Goal: Task Accomplishment & Management: Complete application form

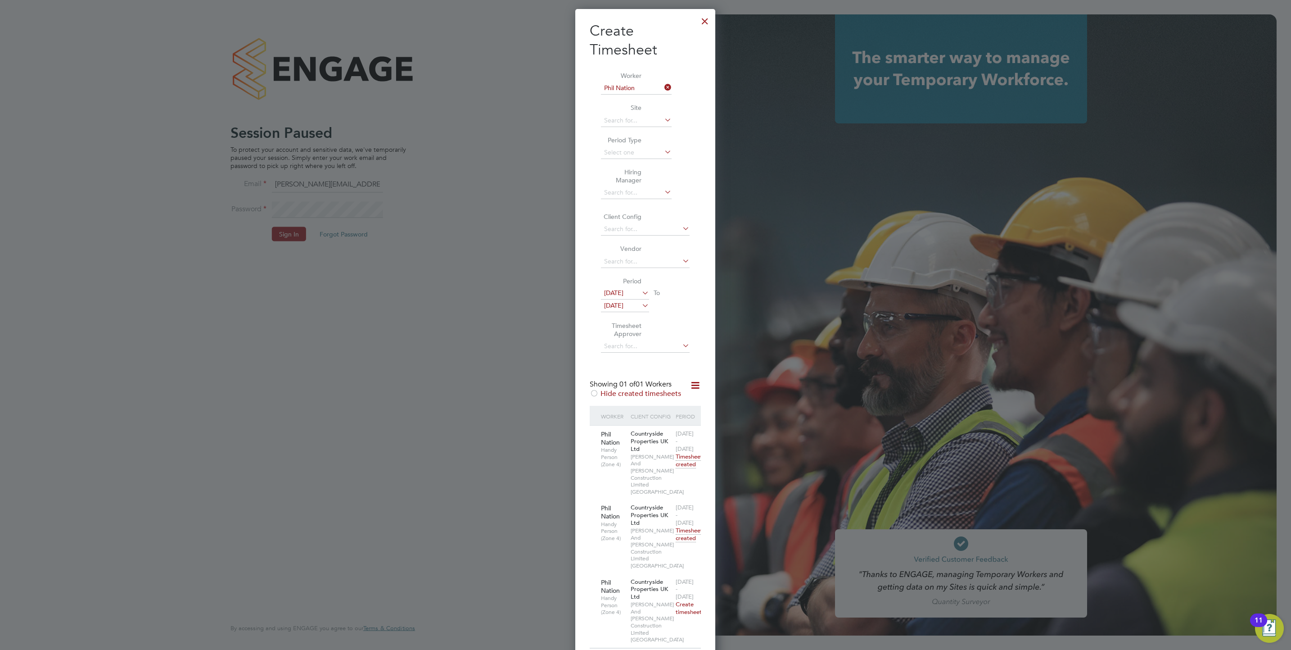
scroll to position [639, 140]
click at [704, 15] on div at bounding box center [705, 19] width 16 height 16
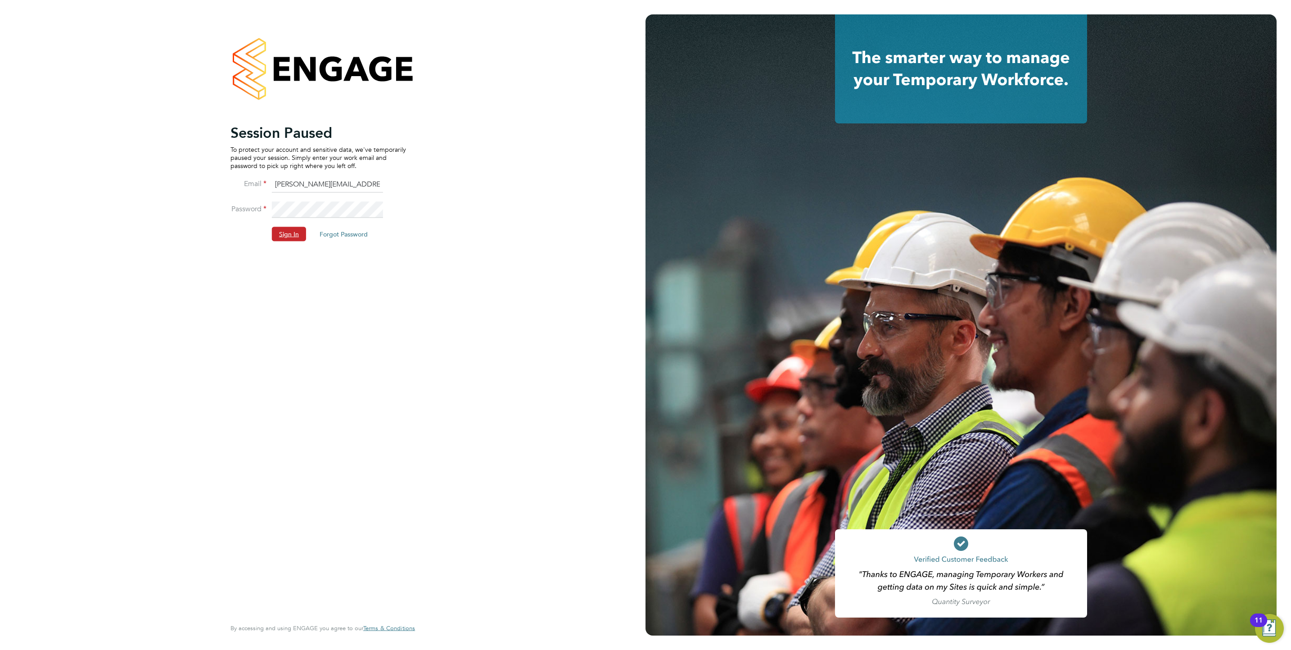
click at [292, 232] on button "Sign In" at bounding box center [289, 234] width 34 height 14
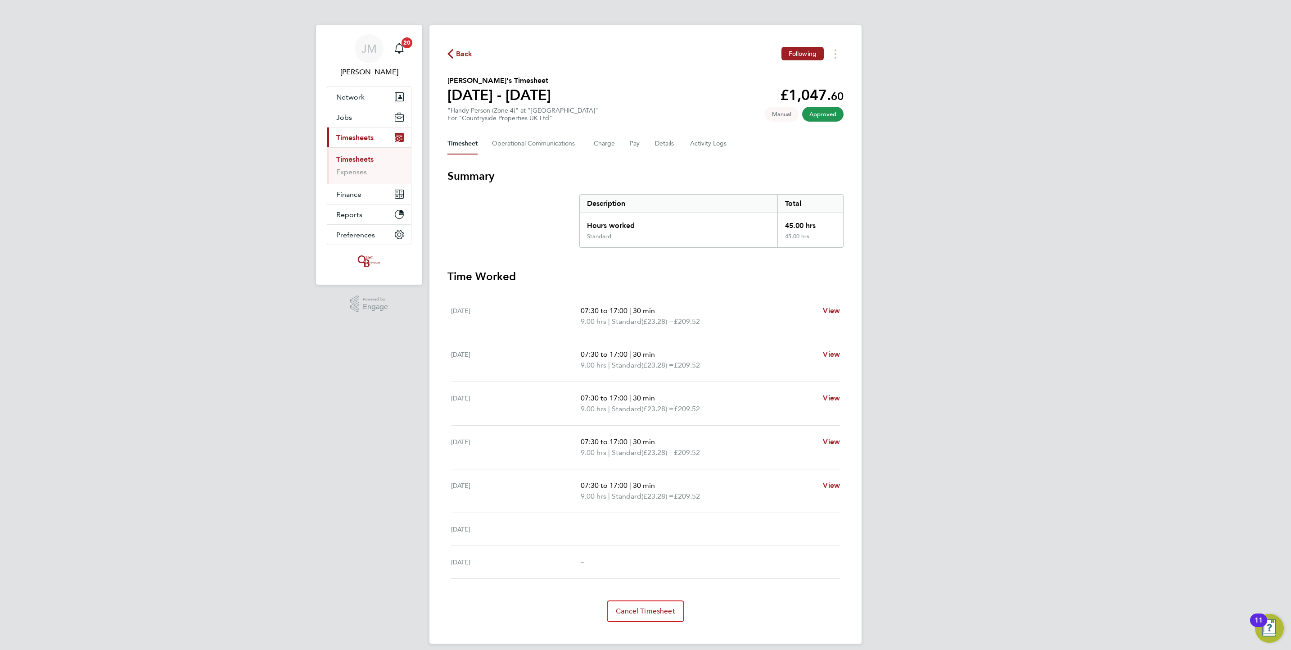
click at [355, 160] on link "Timesheets" at bounding box center [354, 159] width 37 height 9
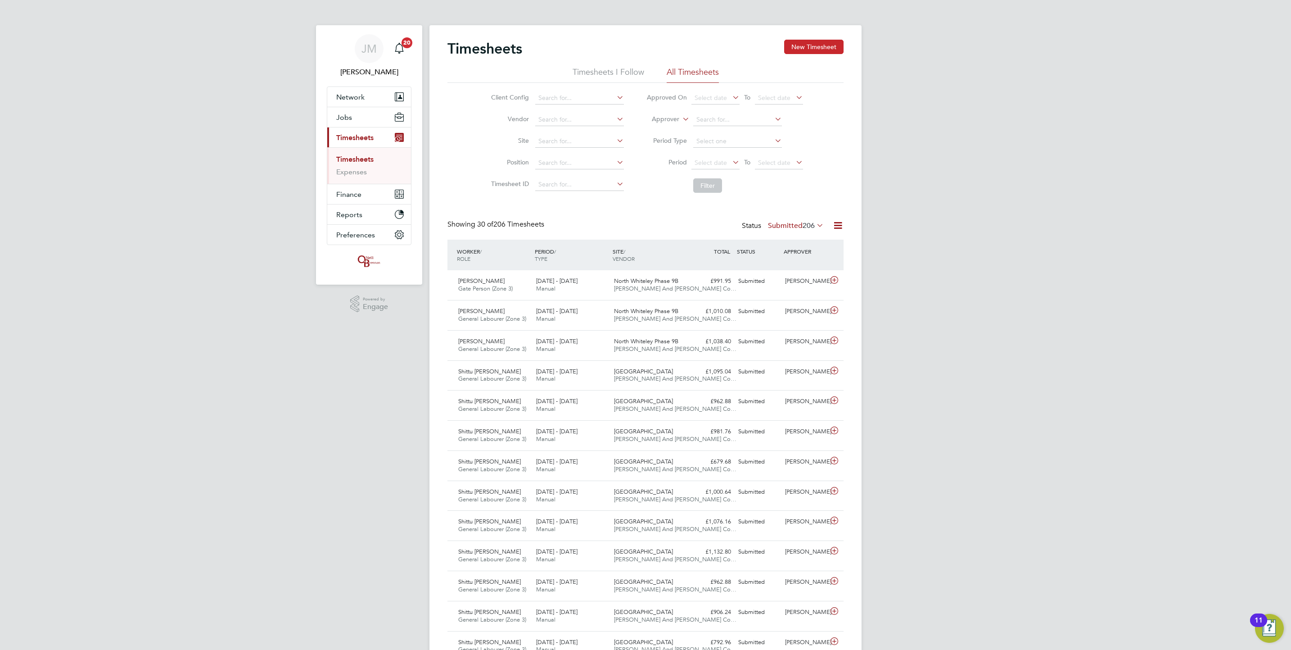
click at [829, 43] on button "New Timesheet" at bounding box center [813, 47] width 59 height 14
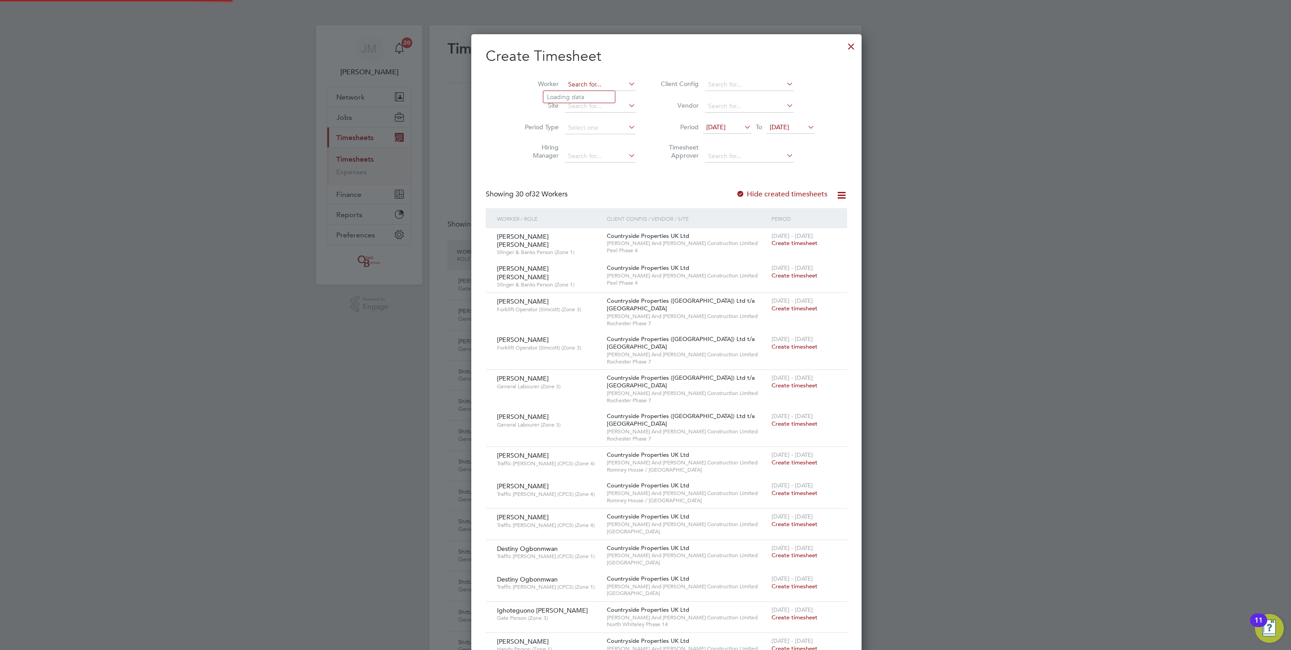
click at [569, 84] on input at bounding box center [600, 84] width 71 height 13
click at [601, 95] on b "Jermy" at bounding box center [627, 97] width 52 height 8
type input "Sam Jermy"
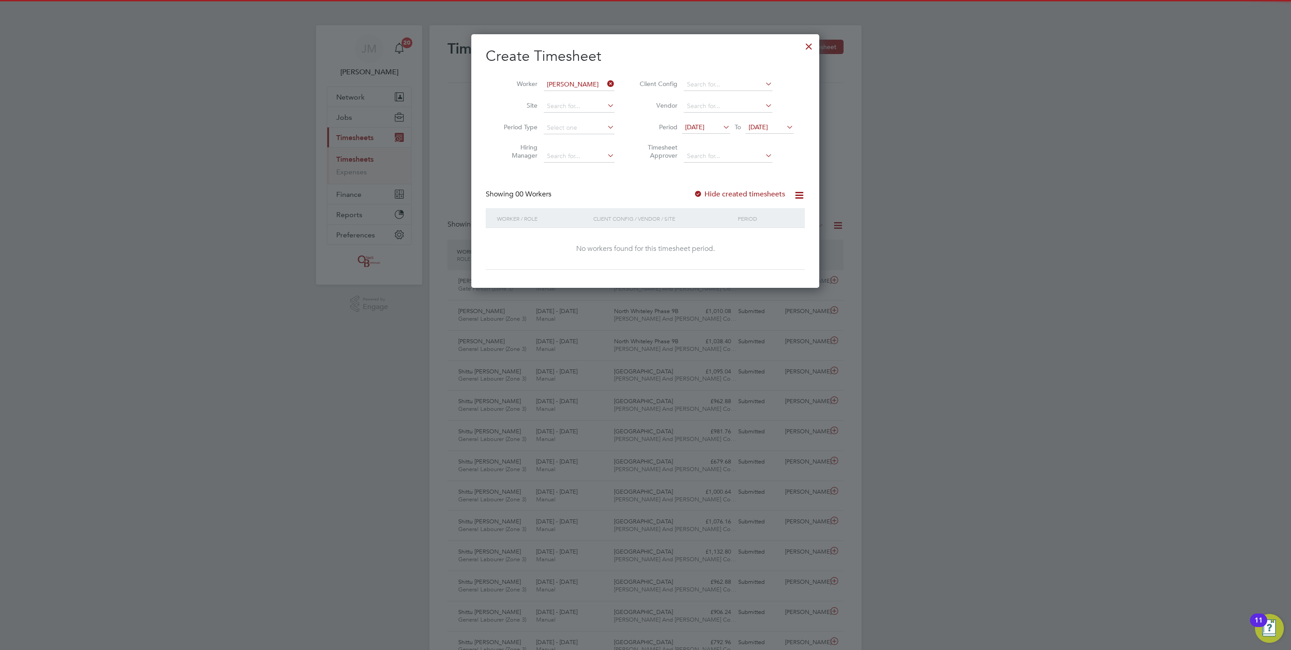
click at [769, 193] on label "Hide created timesheets" at bounding box center [739, 194] width 91 height 9
click at [775, 122] on span "17 Sep 2025" at bounding box center [770, 128] width 48 height 12
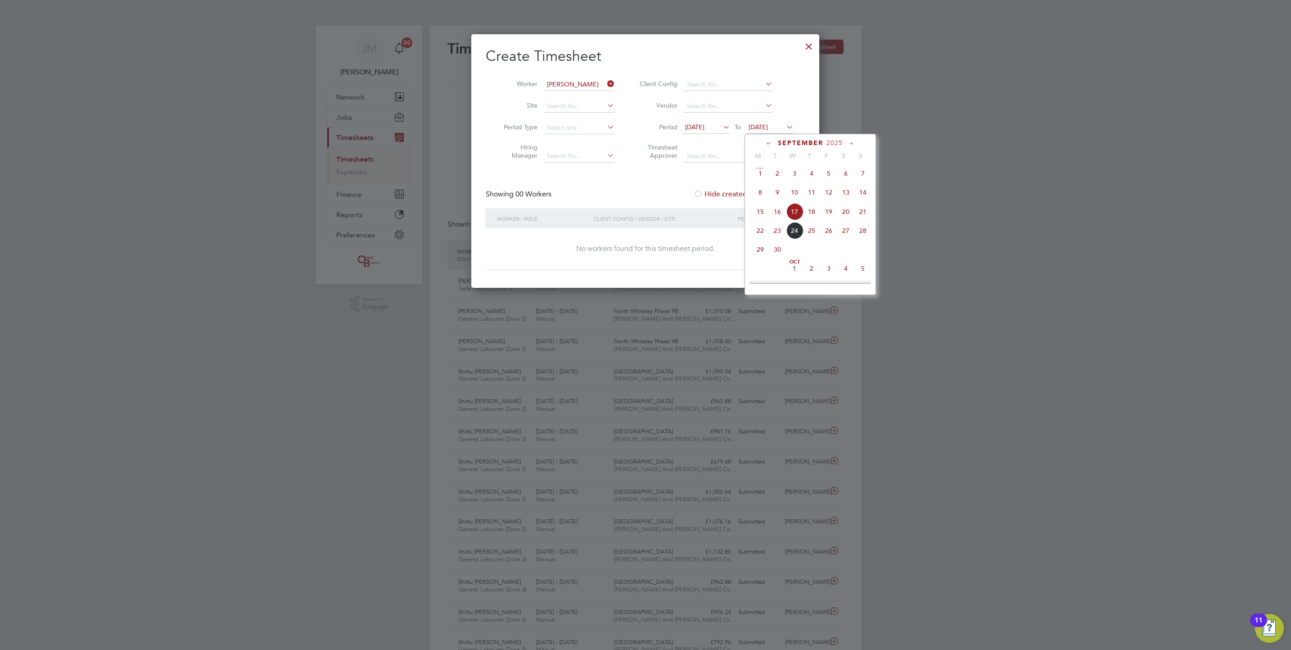
click at [861, 211] on span "21" at bounding box center [863, 211] width 17 height 17
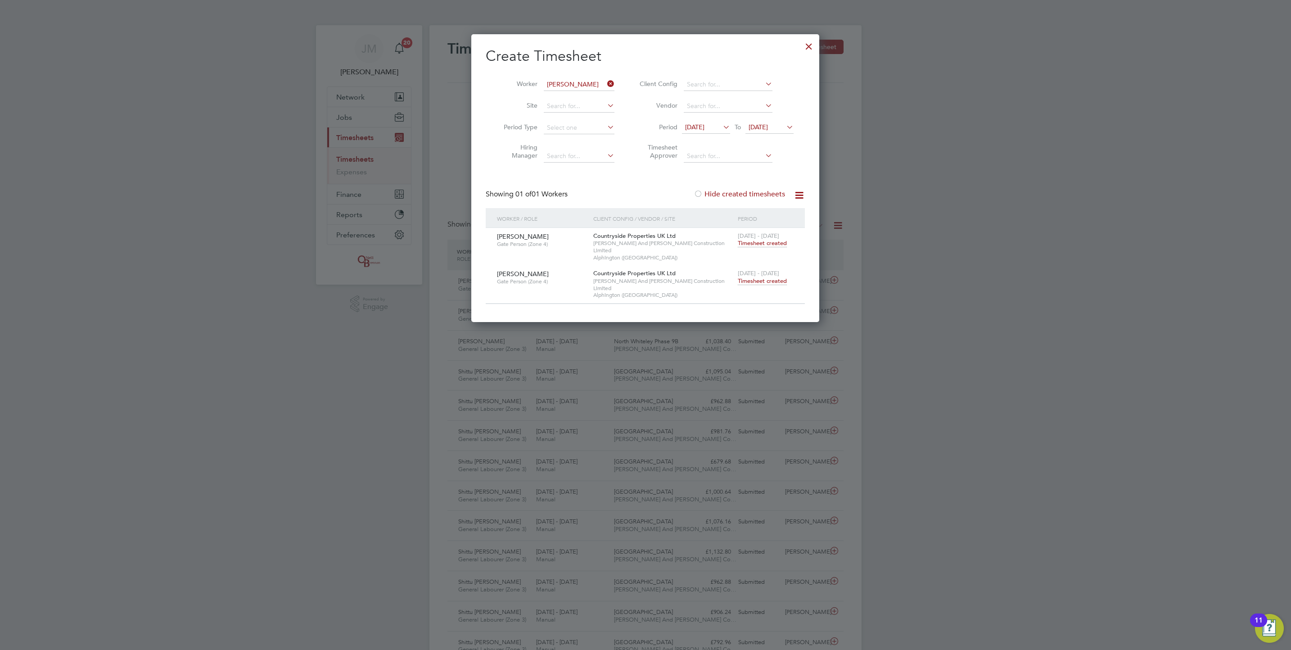
click at [767, 269] on span "[DATE] - [DATE]" at bounding box center [758, 273] width 41 height 8
click at [767, 277] on span "Timesheet created" at bounding box center [762, 281] width 49 height 8
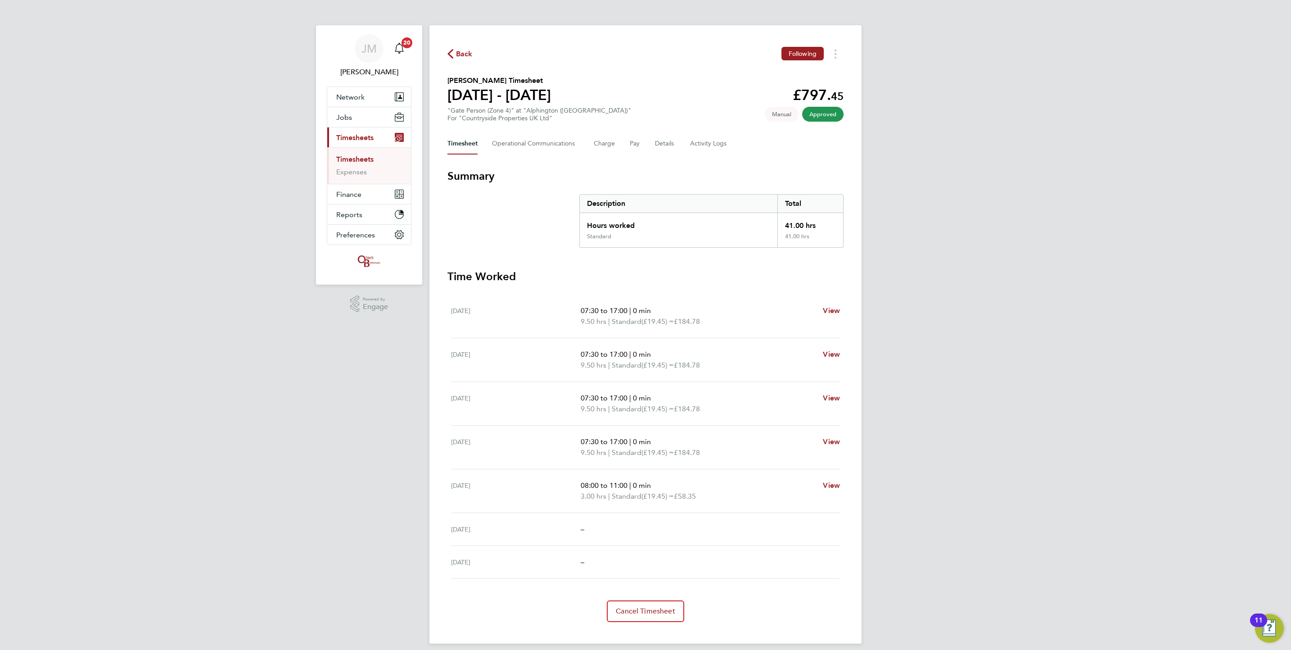
click at [361, 157] on link "Timesheets" at bounding box center [354, 159] width 37 height 9
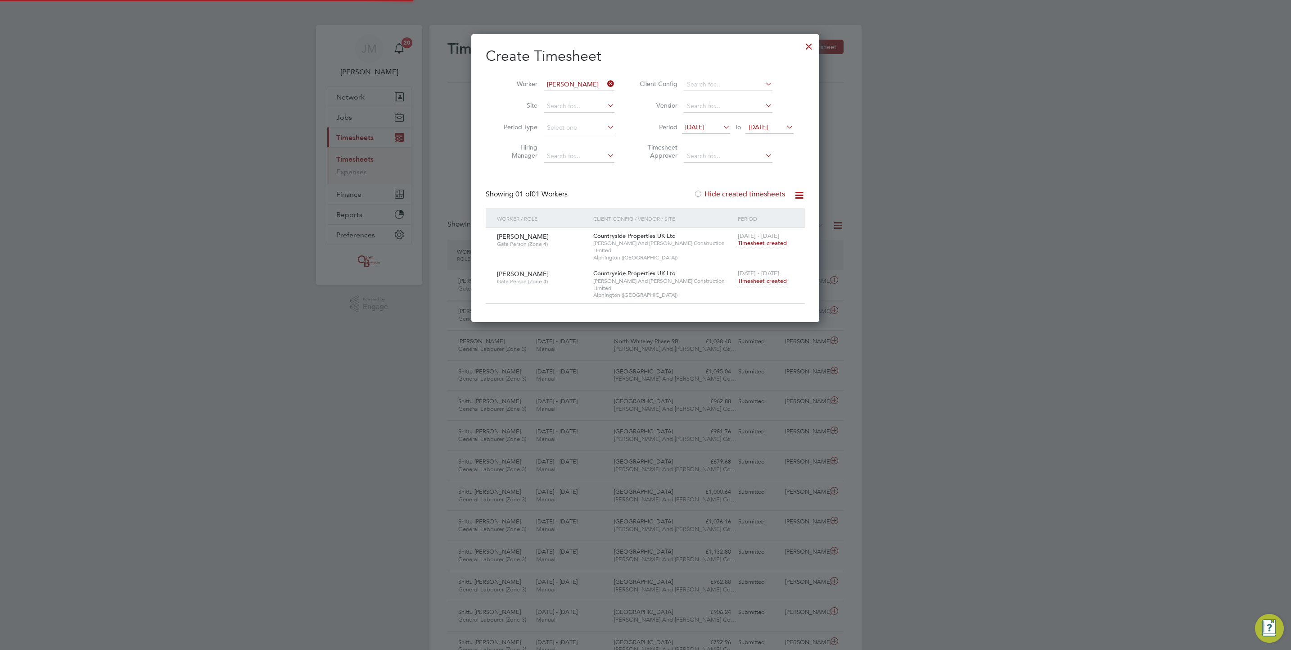
scroll to position [23, 78]
click at [596, 83] on input at bounding box center [579, 84] width 71 height 13
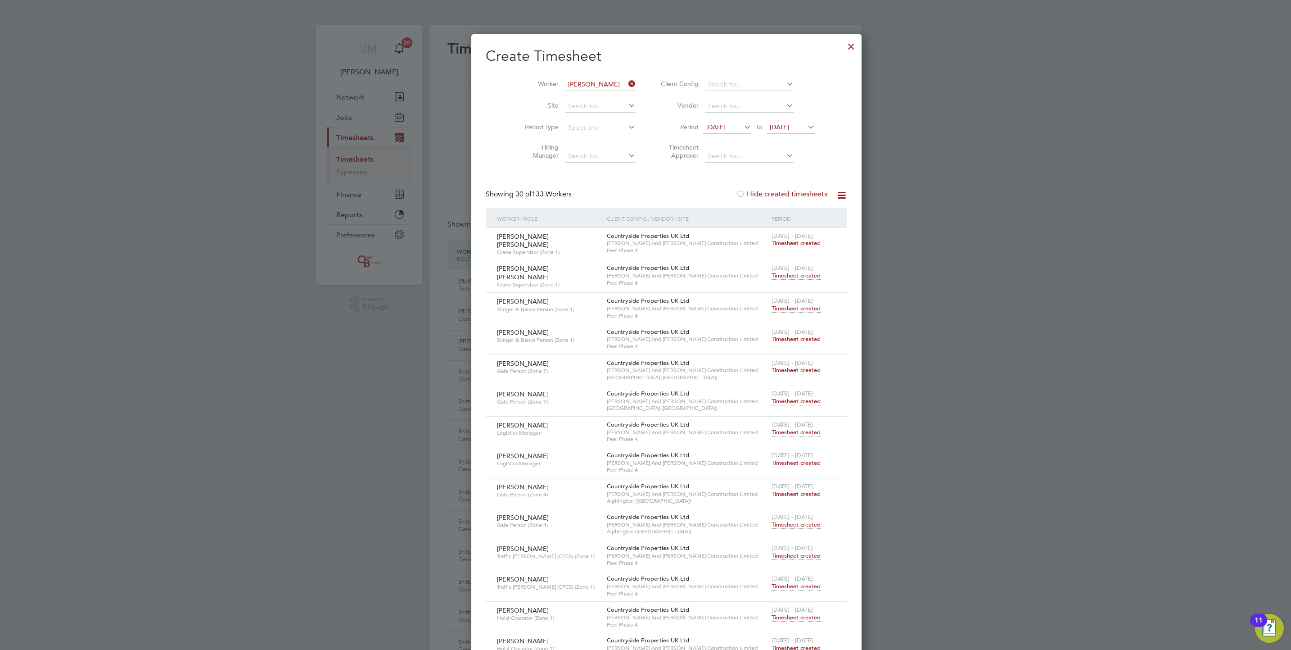
click at [585, 99] on li "Damien Beattie" at bounding box center [599, 97] width 111 height 12
type input "Damien Beattie"
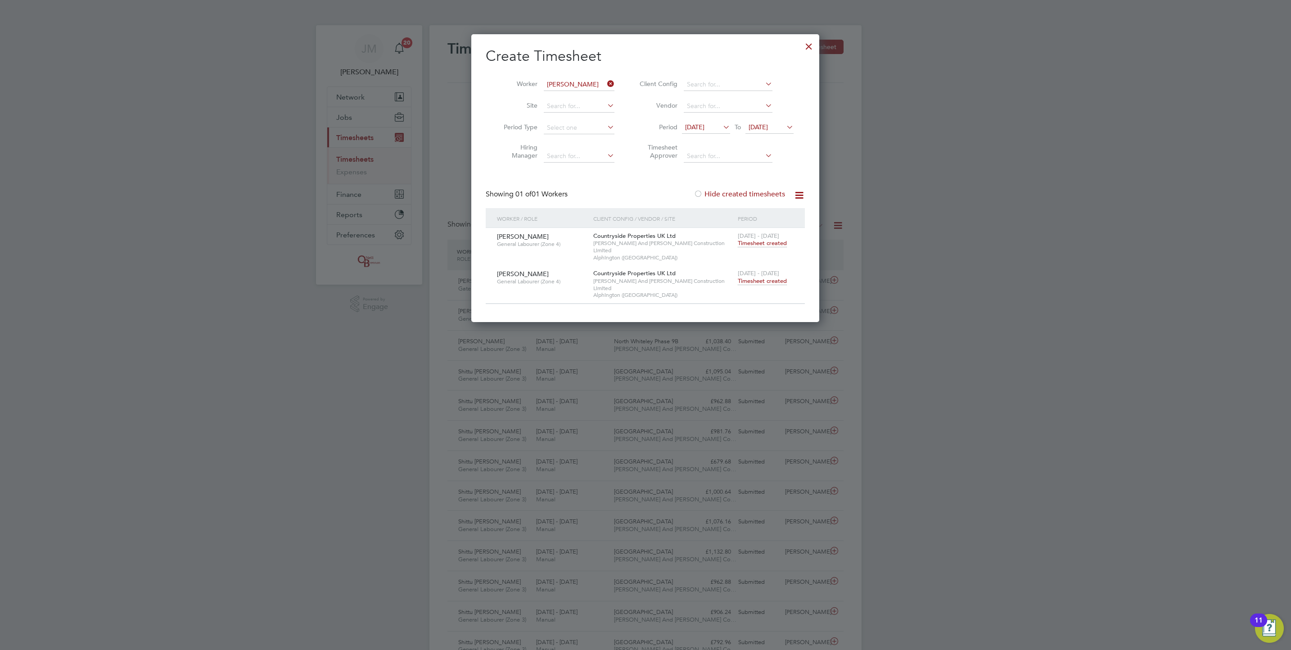
click at [765, 270] on div "15 - 21 Sep 2025 Timesheet created" at bounding box center [766, 277] width 60 height 24
click at [766, 277] on span "Timesheet created" at bounding box center [762, 281] width 49 height 8
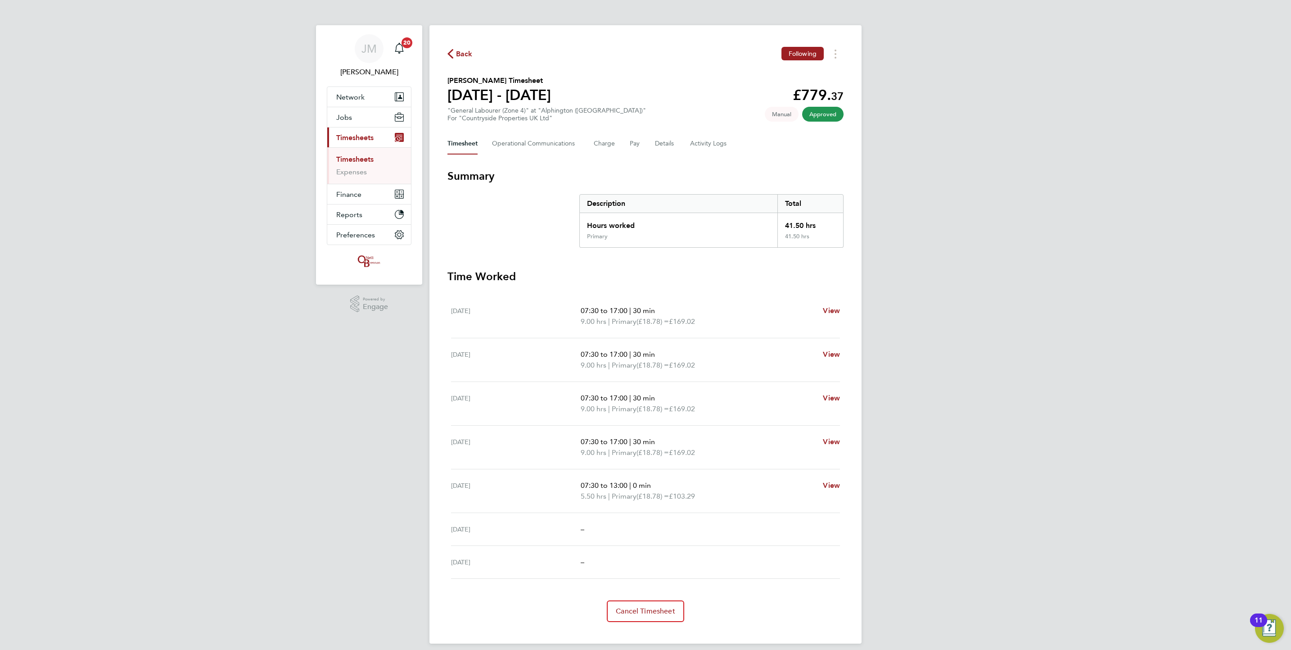
click at [346, 154] on ul "Timesheets Expenses" at bounding box center [369, 165] width 84 height 36
click at [350, 154] on ul "Timesheets Expenses" at bounding box center [369, 165] width 84 height 36
click at [353, 161] on link "Timesheets" at bounding box center [354, 159] width 37 height 9
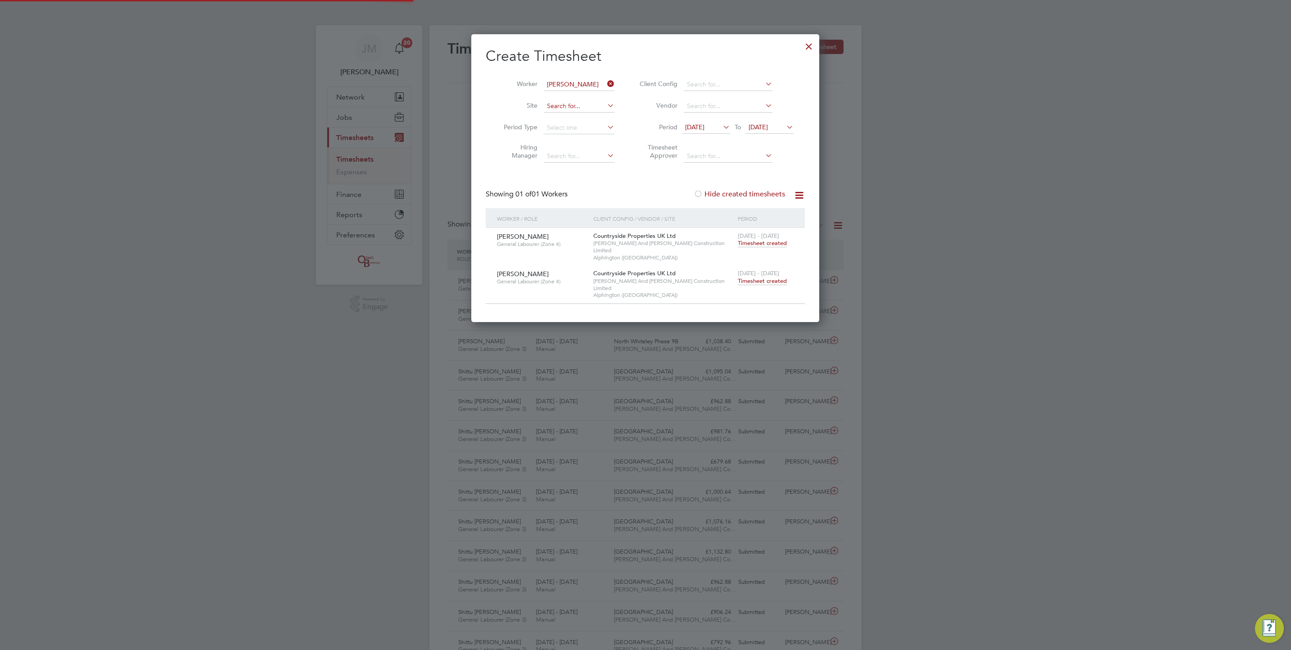
scroll to position [23, 78]
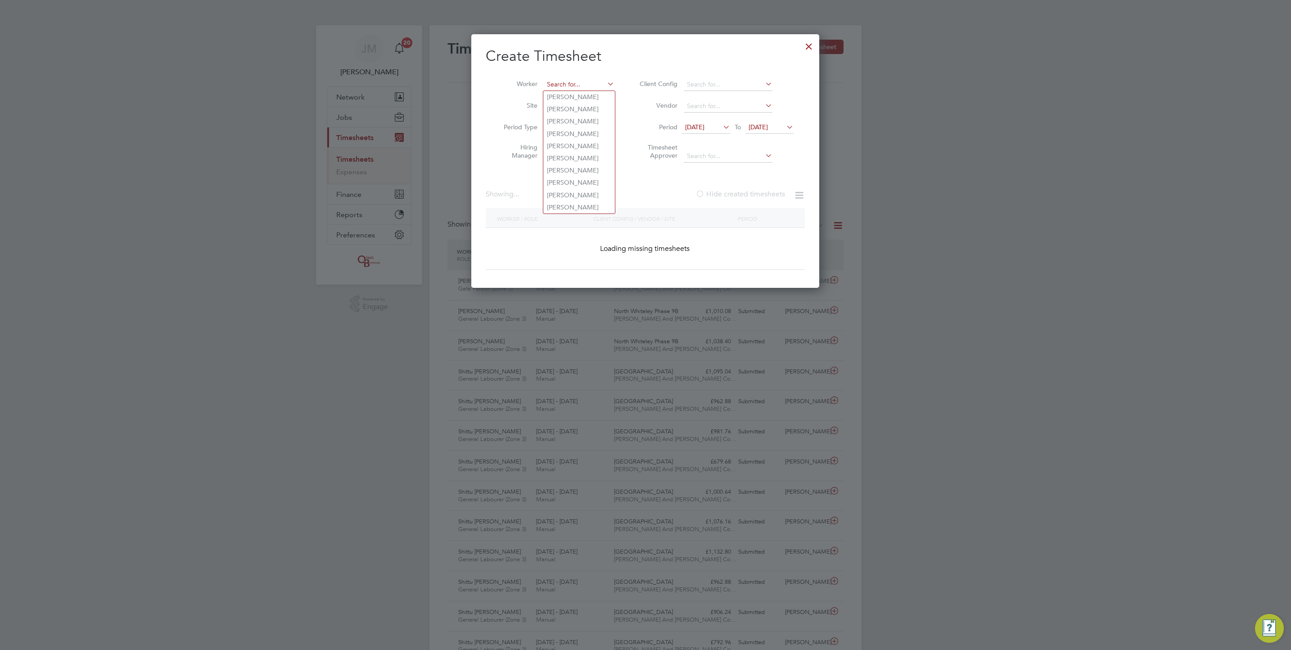
click at [588, 86] on input at bounding box center [579, 84] width 71 height 13
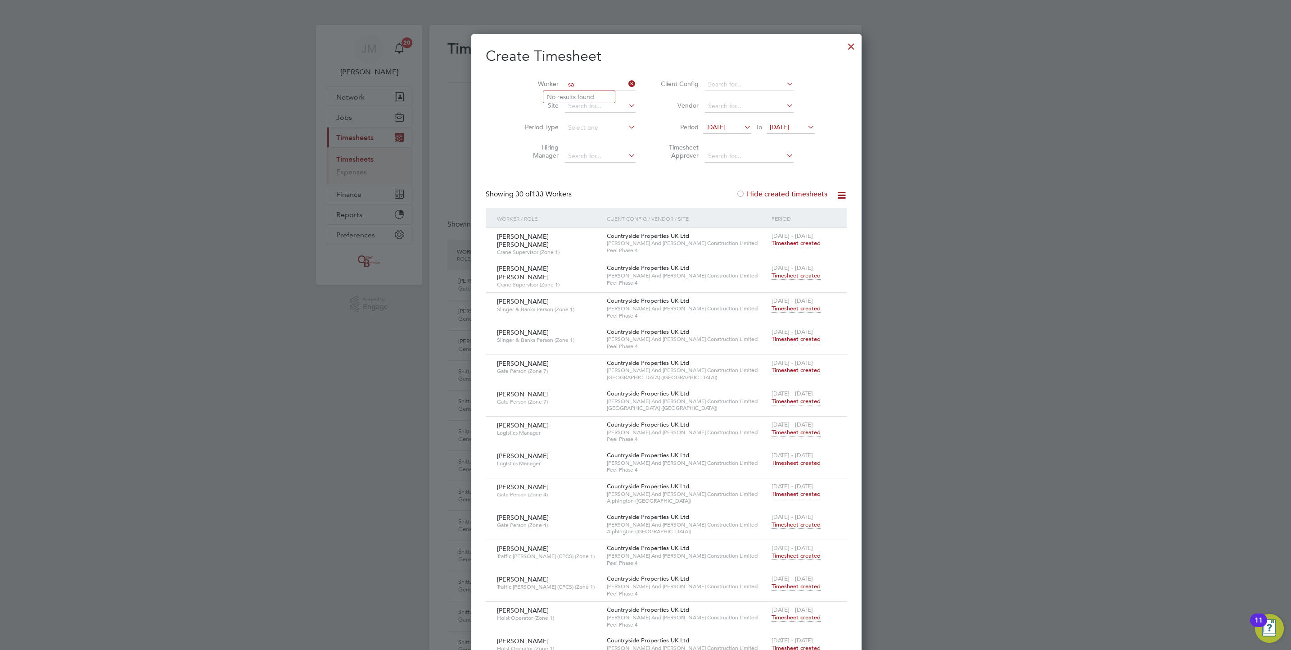
type input "s"
click at [573, 92] on li "Cavron Thomas" at bounding box center [585, 97] width 82 height 12
type input "Cavron Thomas"
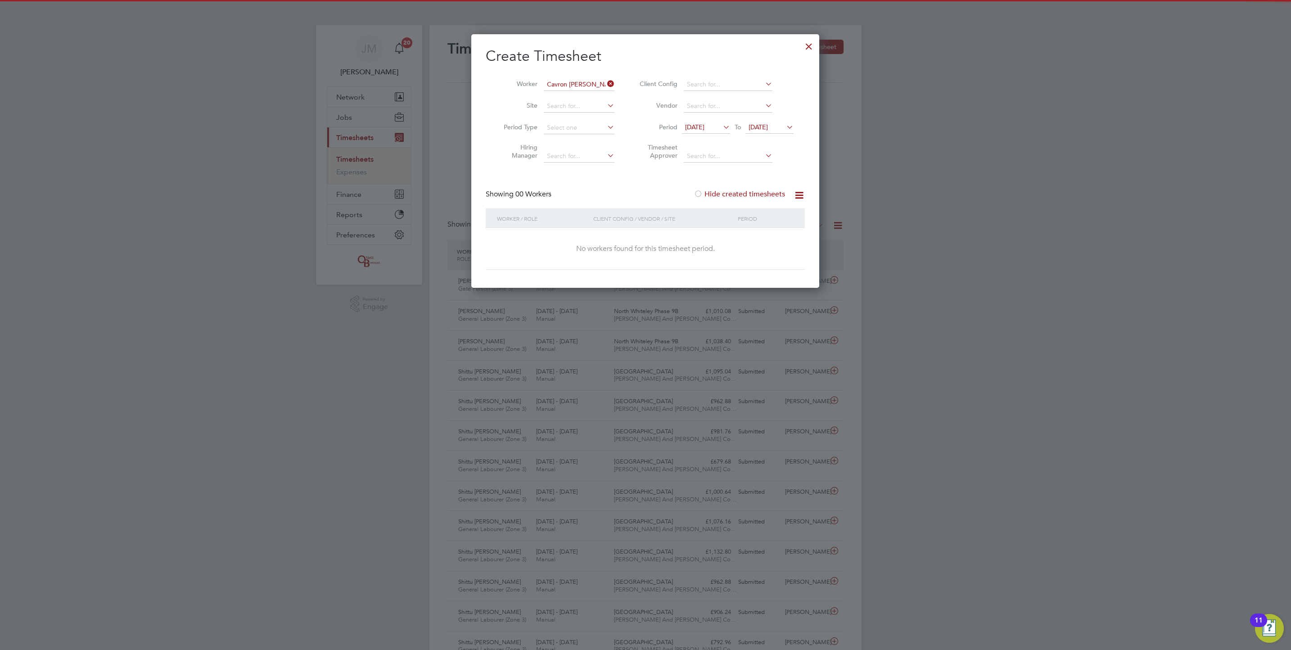
click at [705, 121] on li "Period 10 Sep 2025 To 21 Sep 2025" at bounding box center [715, 128] width 179 height 22
click at [705, 126] on span "10 Sep 2025" at bounding box center [694, 127] width 19 height 8
click at [702, 142] on icon at bounding box center [706, 144] width 9 height 10
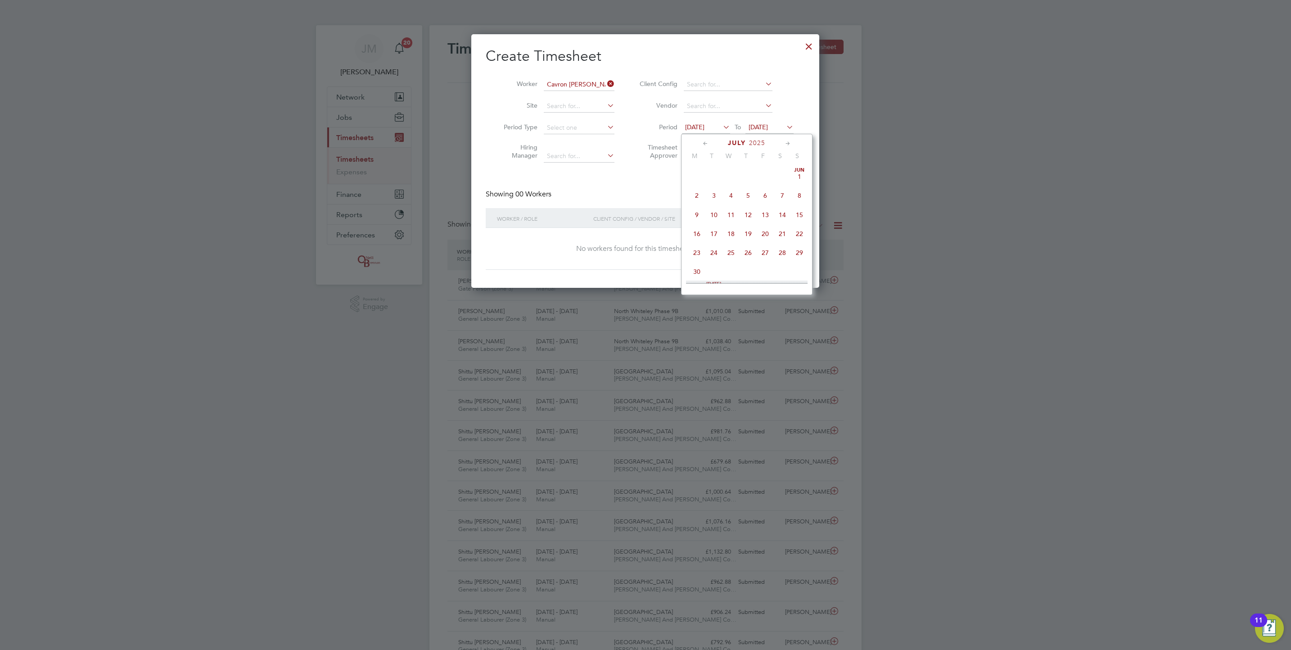
click at [702, 142] on icon at bounding box center [706, 144] width 9 height 10
click at [724, 191] on span "9" at bounding box center [731, 195] width 17 height 17
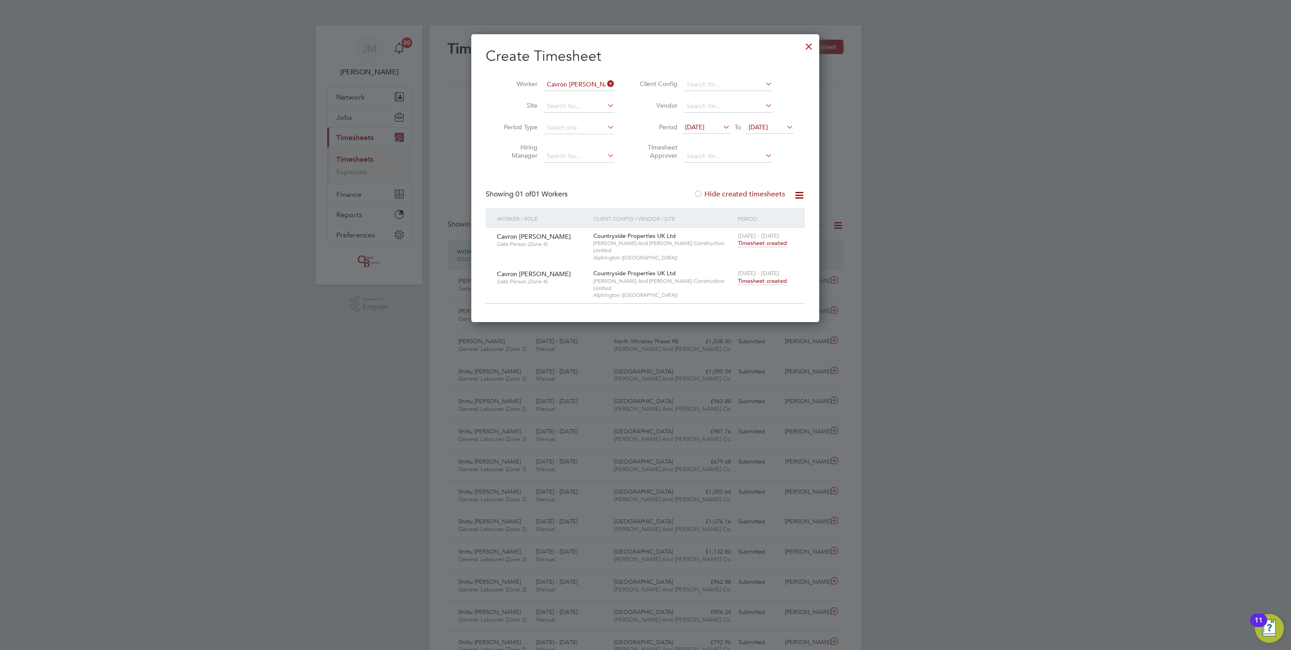
click at [770, 277] on span "Timesheet created" at bounding box center [762, 281] width 49 height 8
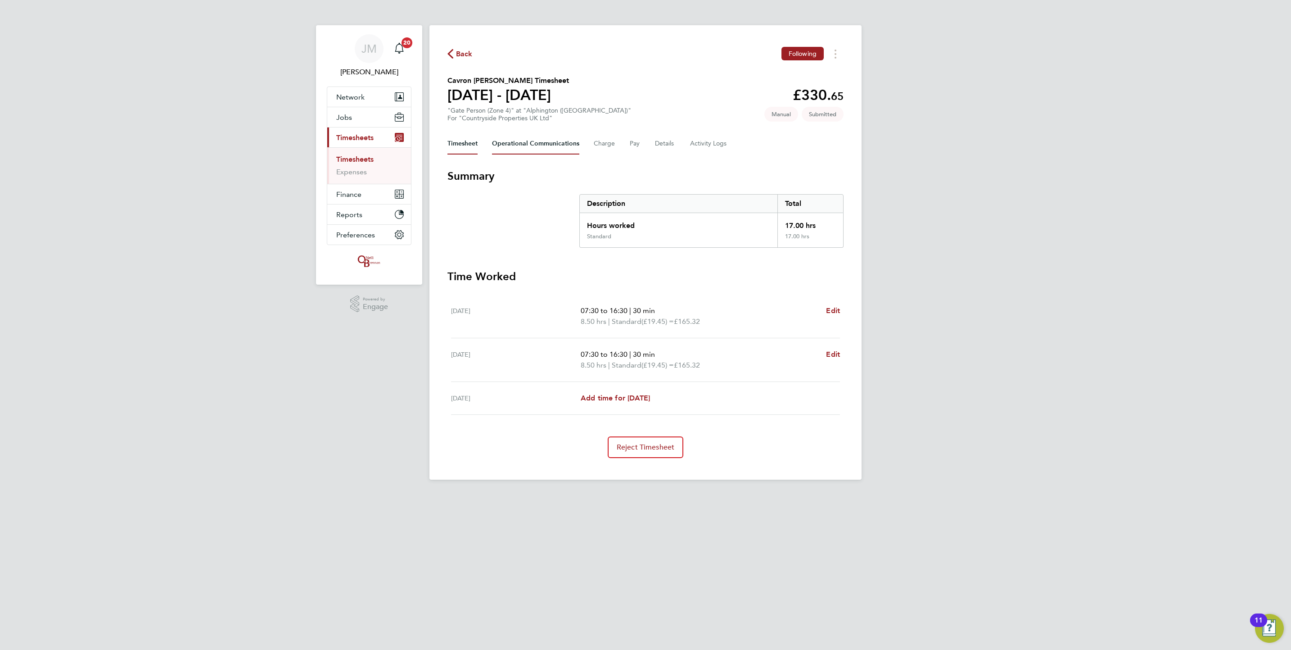
click at [555, 142] on Communications-tab "Operational Communications" at bounding box center [535, 144] width 87 height 22
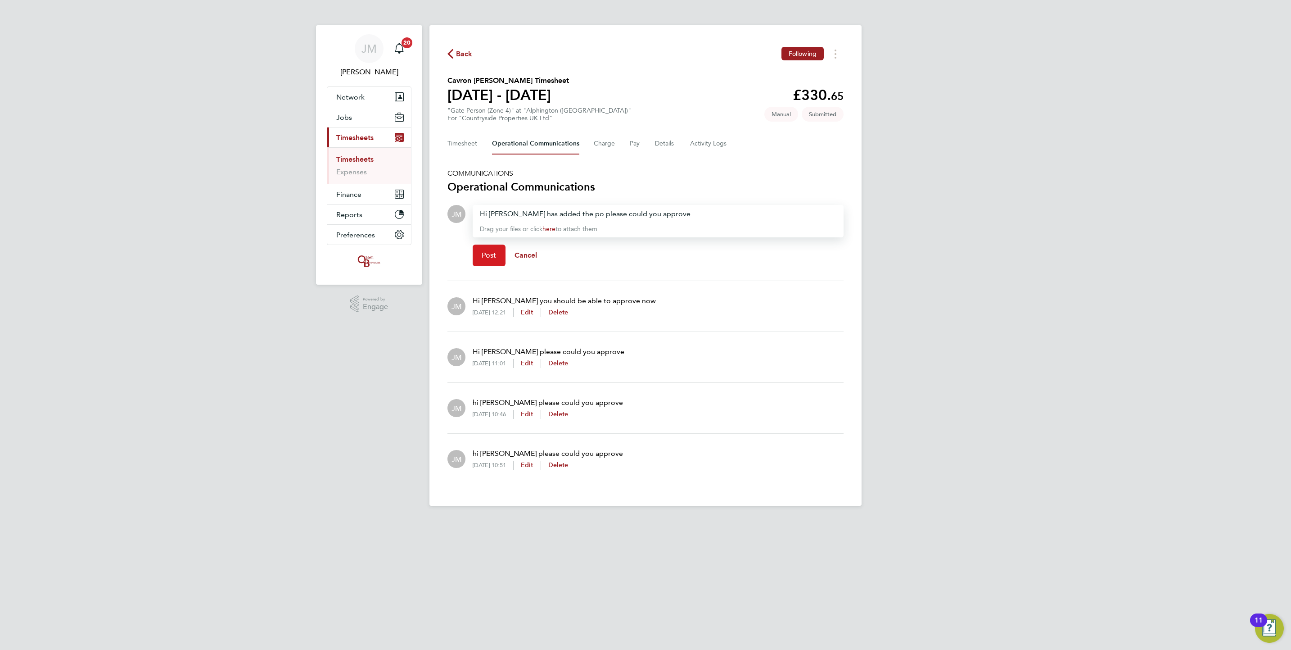
click at [501, 262] on button "Post" at bounding box center [489, 256] width 33 height 22
